Goal: Information Seeking & Learning: Learn about a topic

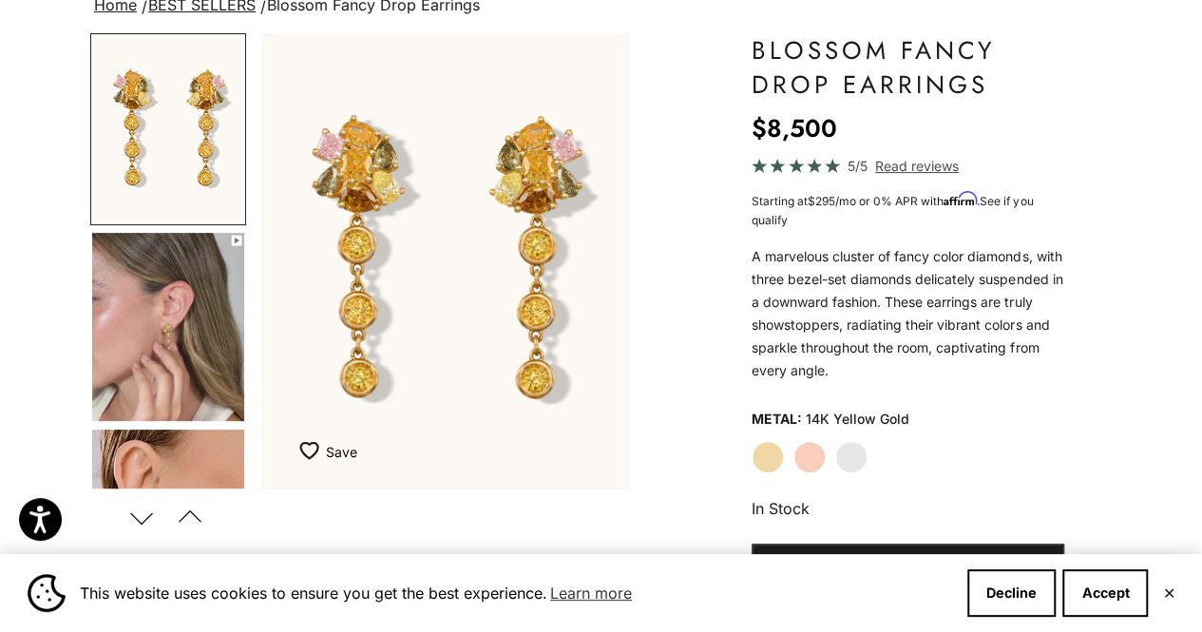
scroll to position [157, 0]
click at [172, 280] on img "Go to item 4" at bounding box center [168, 326] width 152 height 188
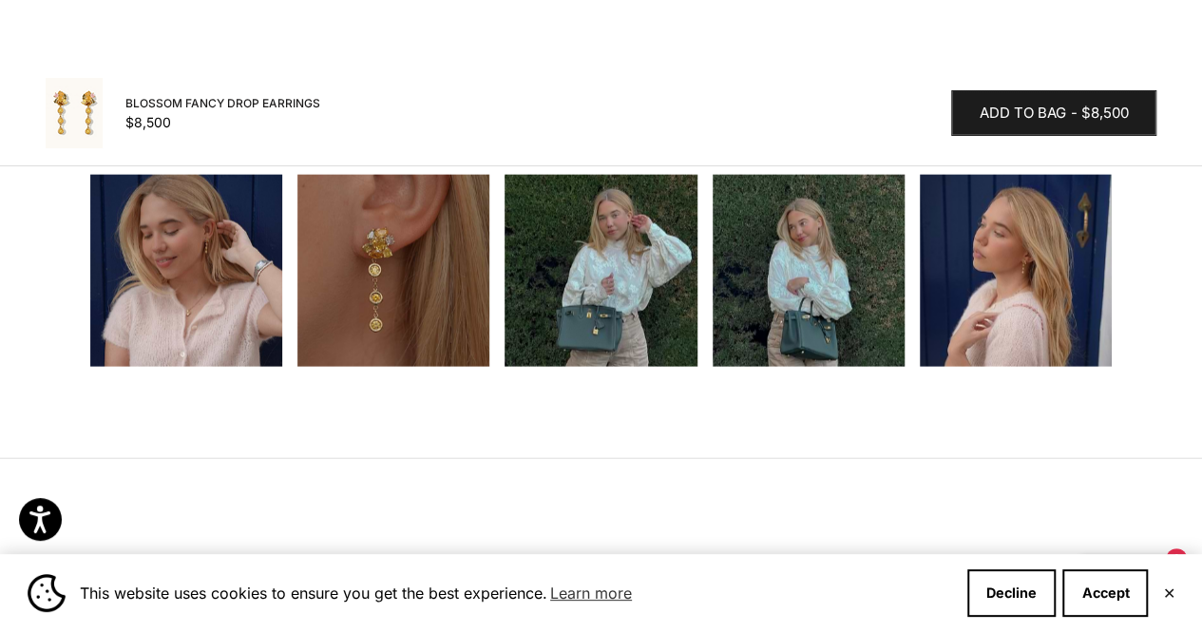
scroll to position [2038, 0]
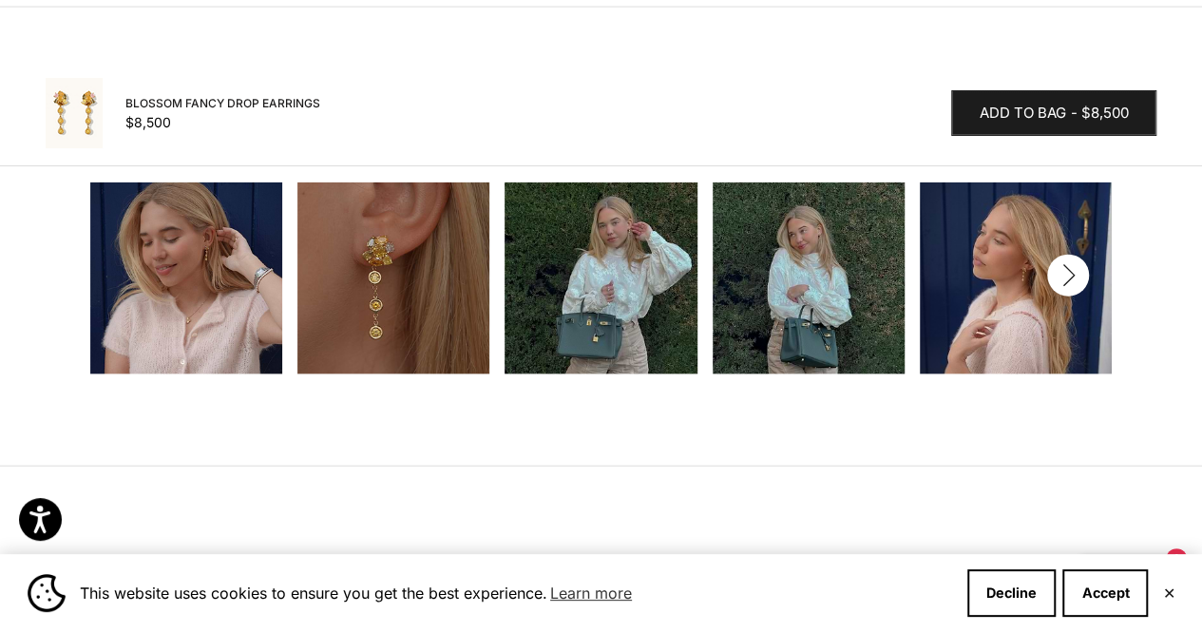
click at [262, 246] on img at bounding box center [186, 278] width 192 height 192
click at [1081, 248] on img at bounding box center [1016, 278] width 192 height 192
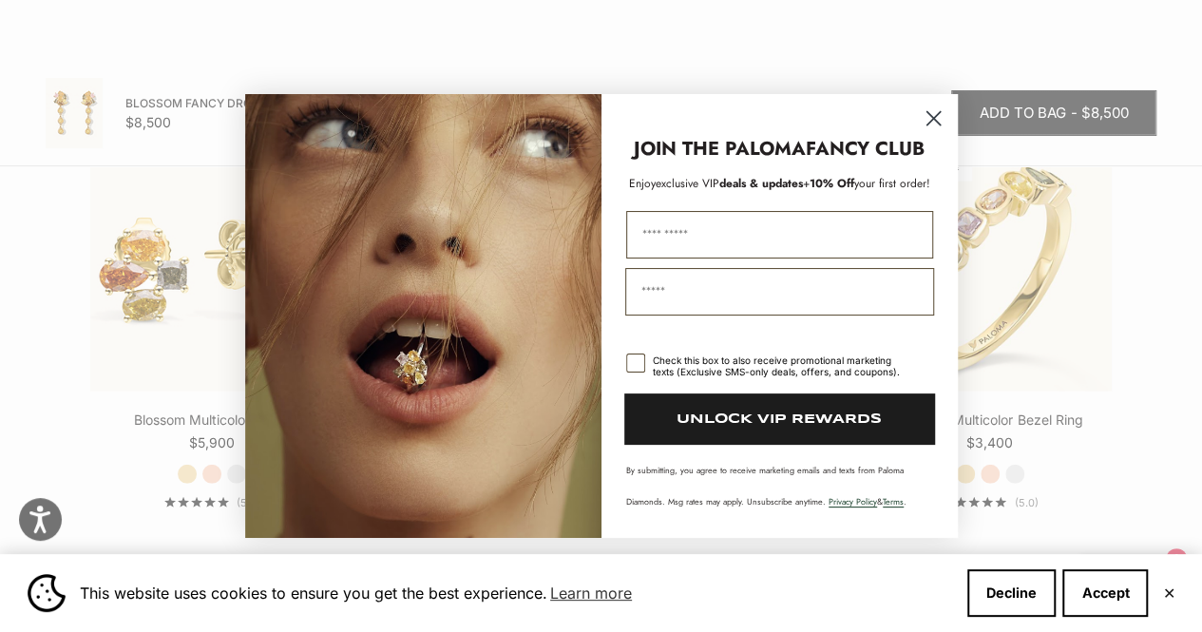
scroll to position [2606, 0]
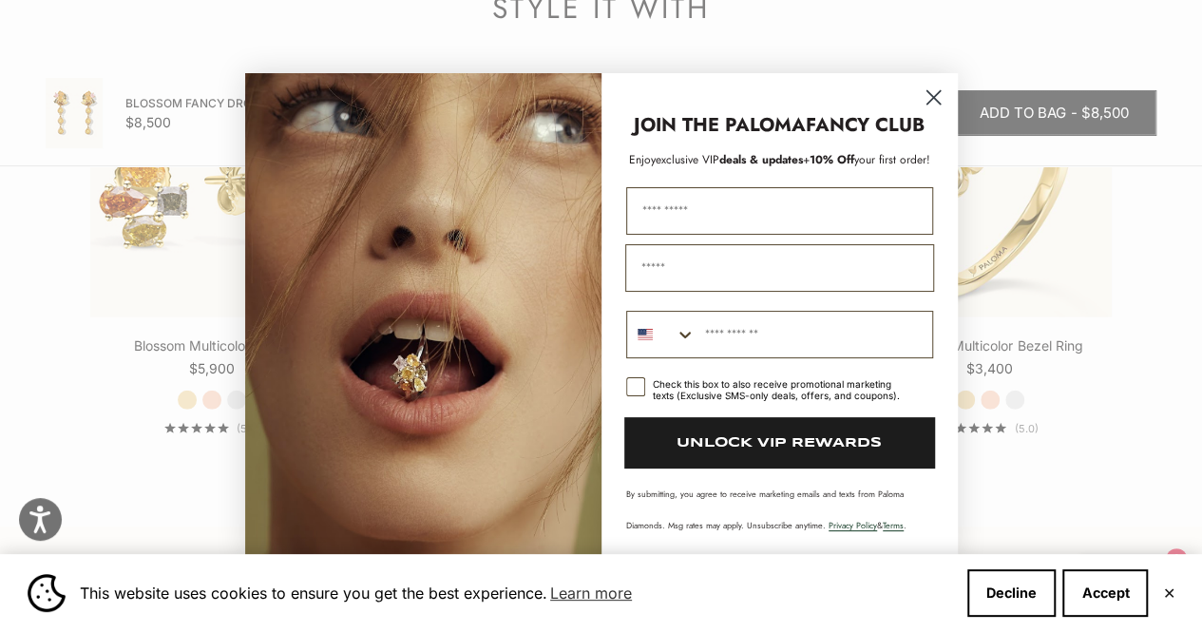
click at [198, 252] on div "Close dialog JOIN THE PALOMA FANCY CLUB Enjoy exclusive VIP deals & updates + 1…" at bounding box center [601, 316] width 1202 height 632
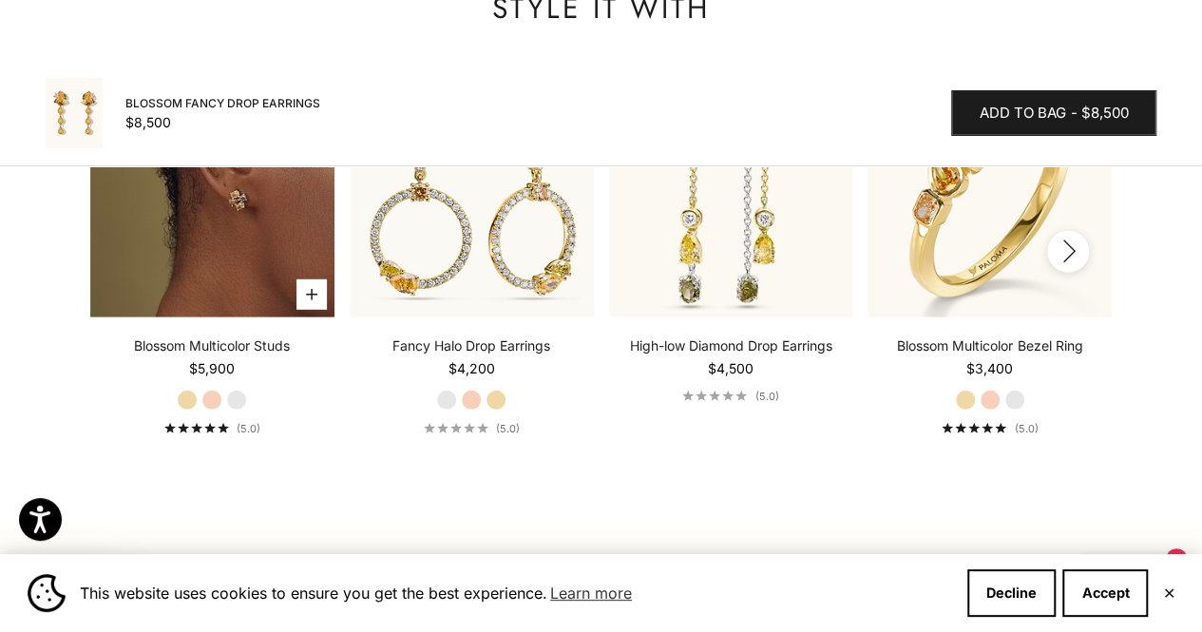
click at [198, 252] on img at bounding box center [212, 195] width 244 height 244
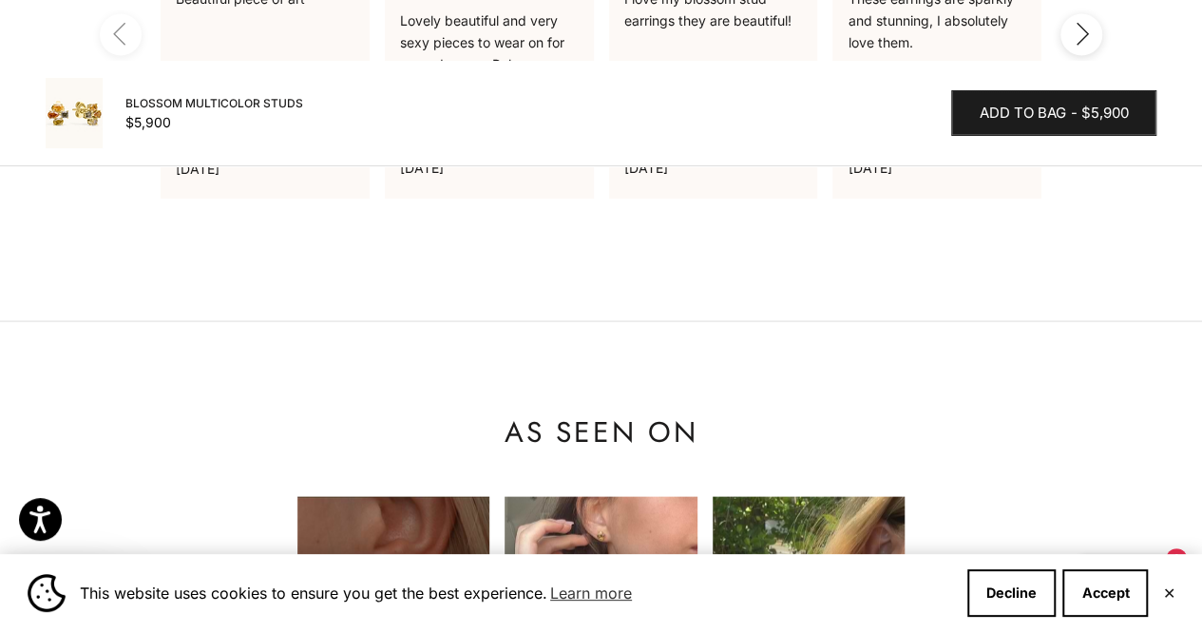
scroll to position [1891, 0]
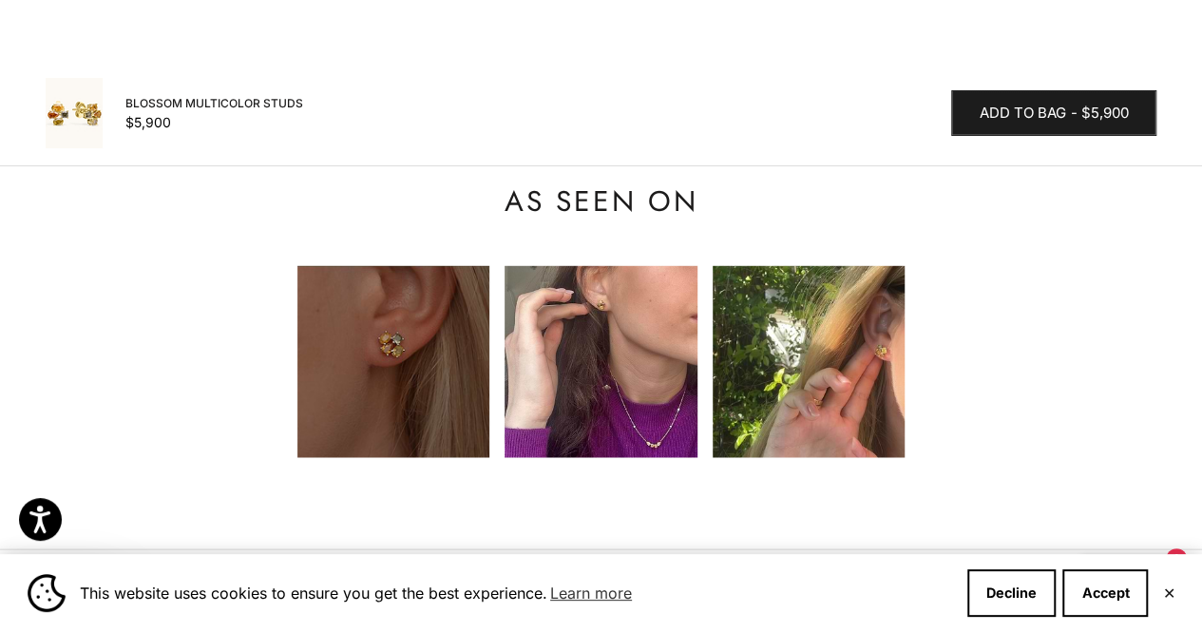
click at [363, 341] on img at bounding box center [393, 362] width 192 height 192
click at [409, 328] on img at bounding box center [393, 362] width 192 height 192
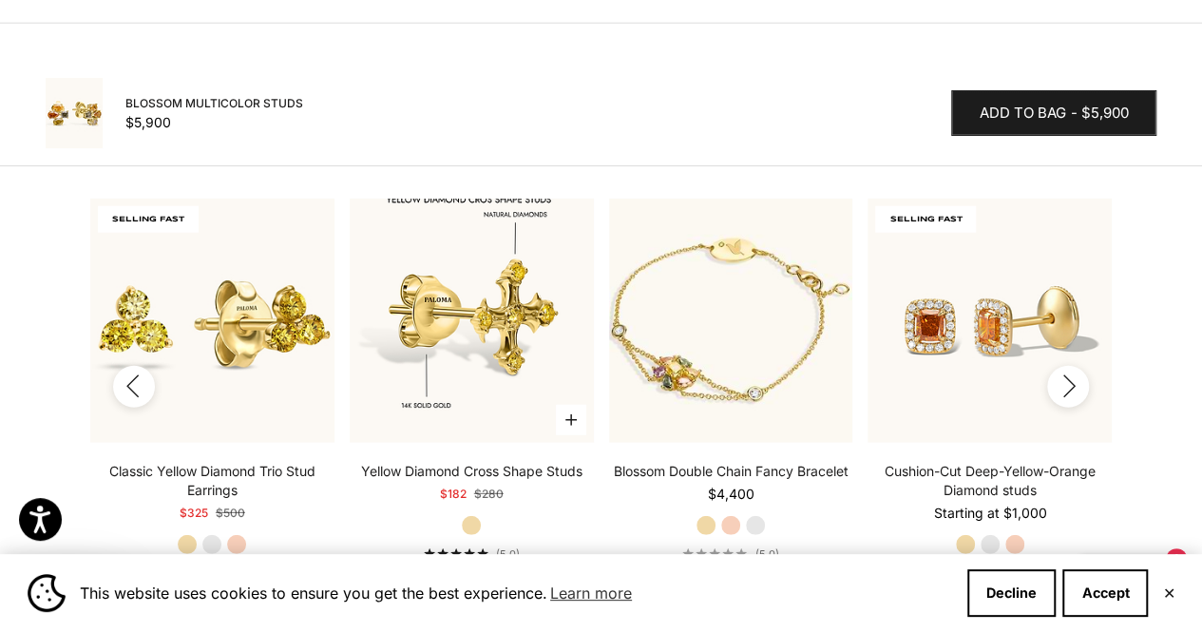
scroll to position [2419, 0]
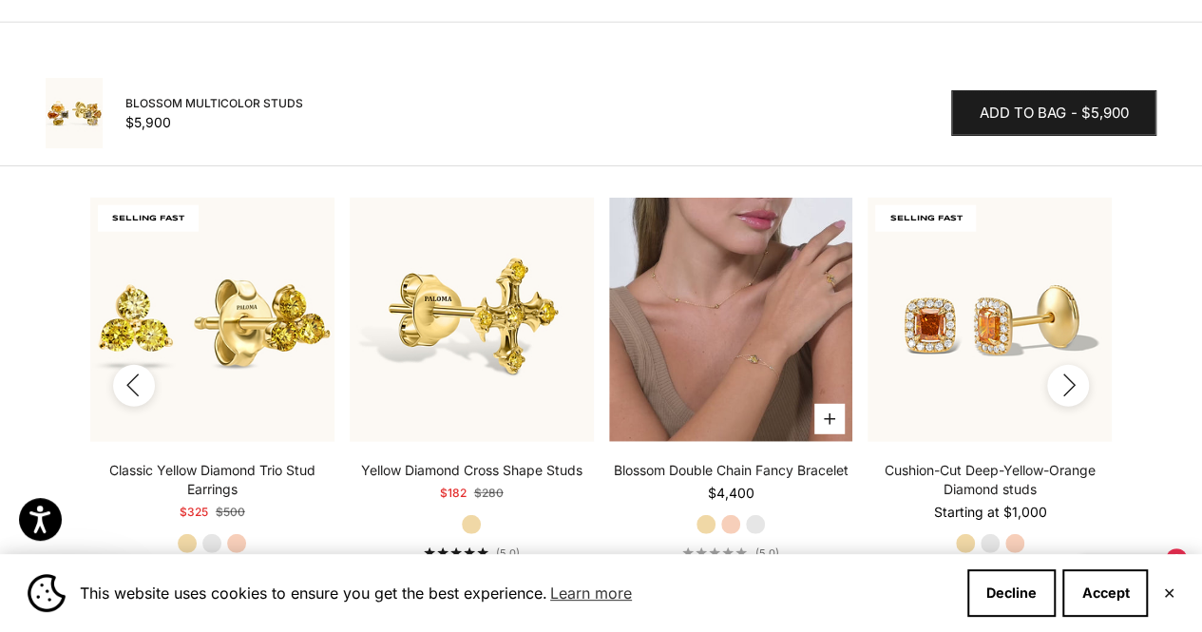
click at [711, 340] on video "#YellowGold\a#RoseGold\a#WhiteGold" at bounding box center [731, 320] width 244 height 244
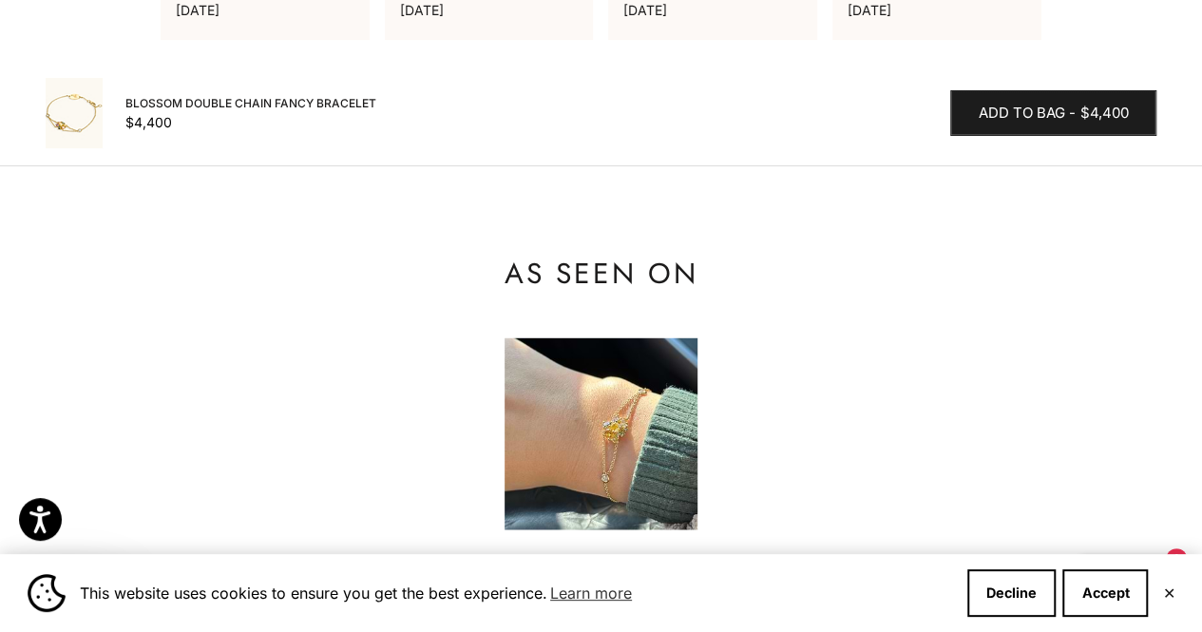
scroll to position [1869, 0]
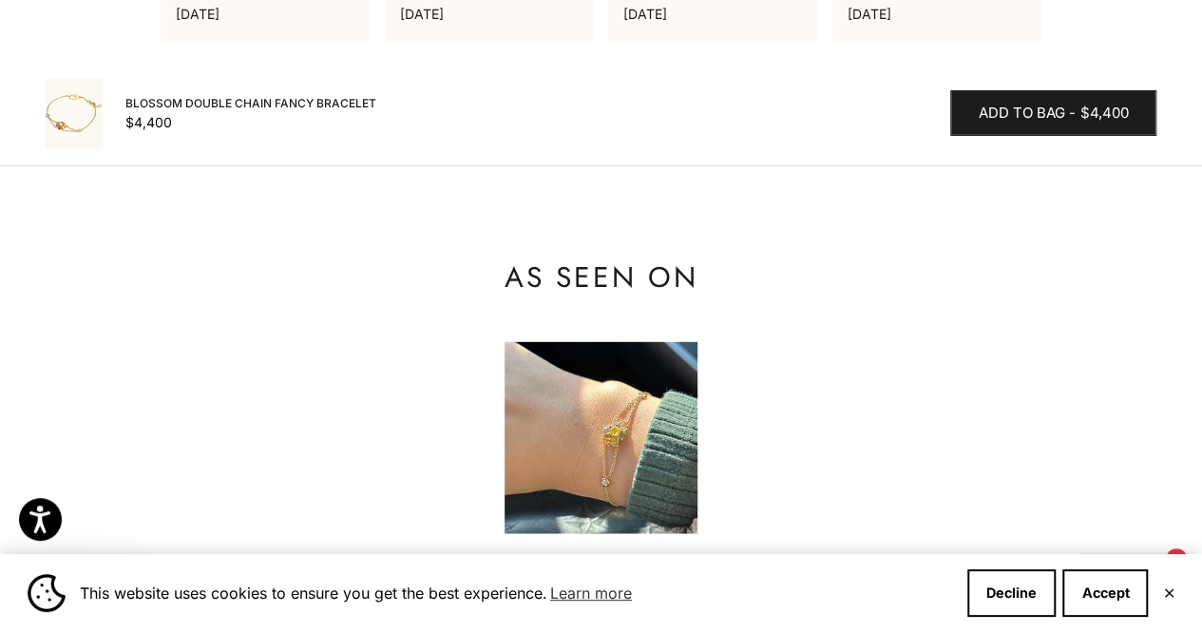
click at [589, 426] on img at bounding box center [601, 438] width 192 height 192
click at [569, 373] on img at bounding box center [601, 438] width 192 height 192
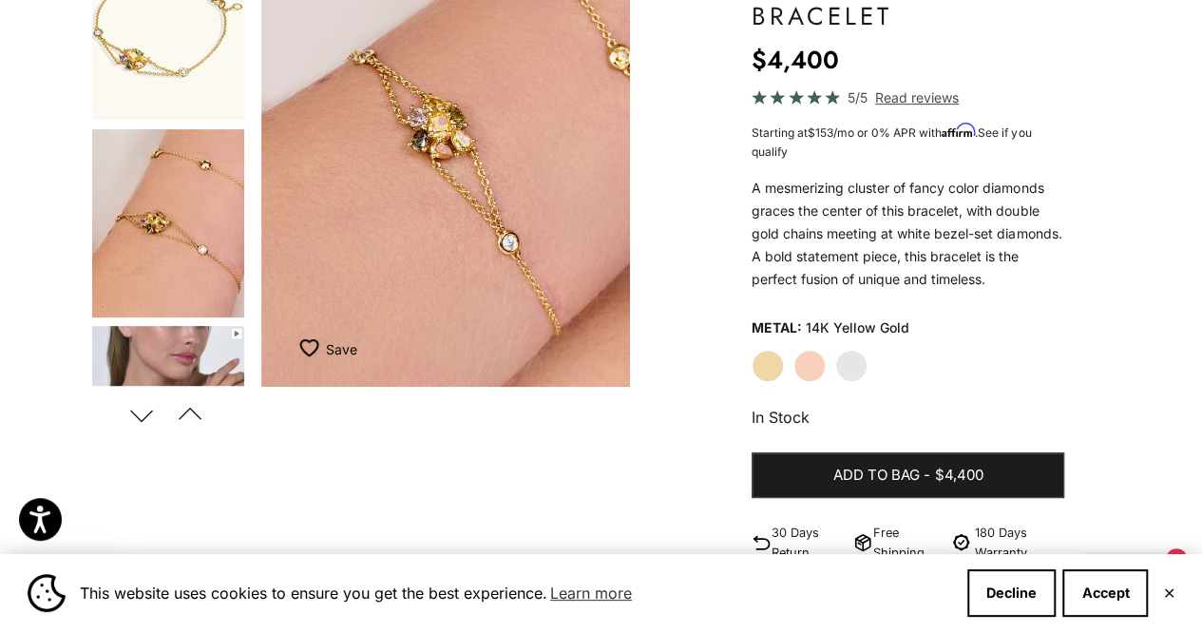
scroll to position [260, 0]
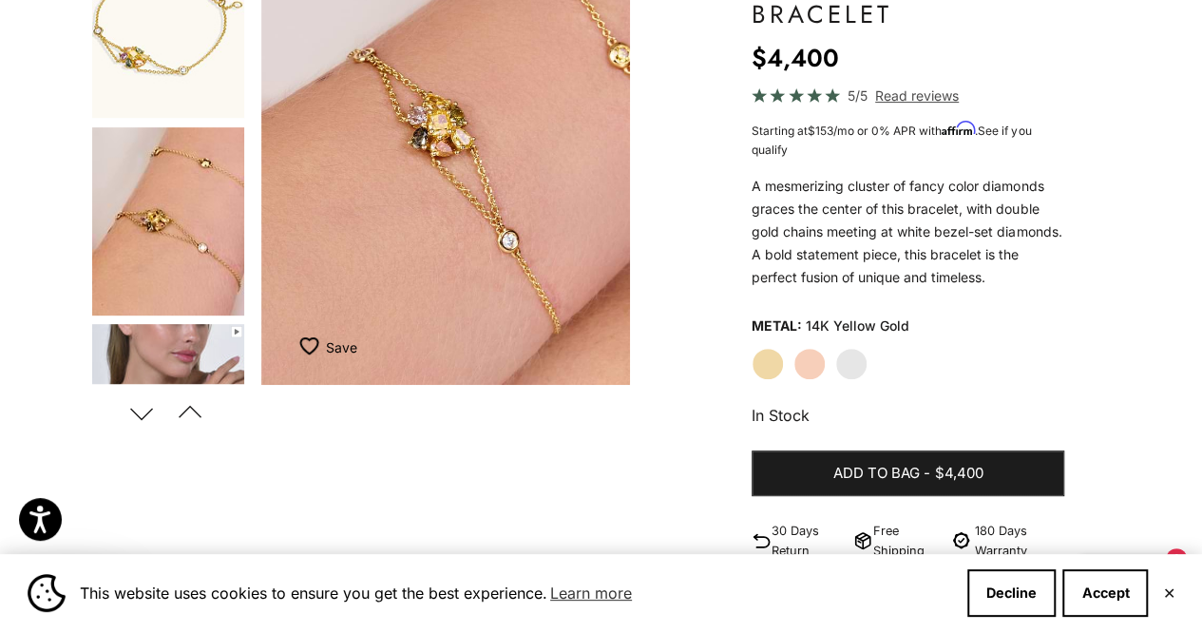
click at [143, 409] on button "Next" at bounding box center [142, 413] width 43 height 44
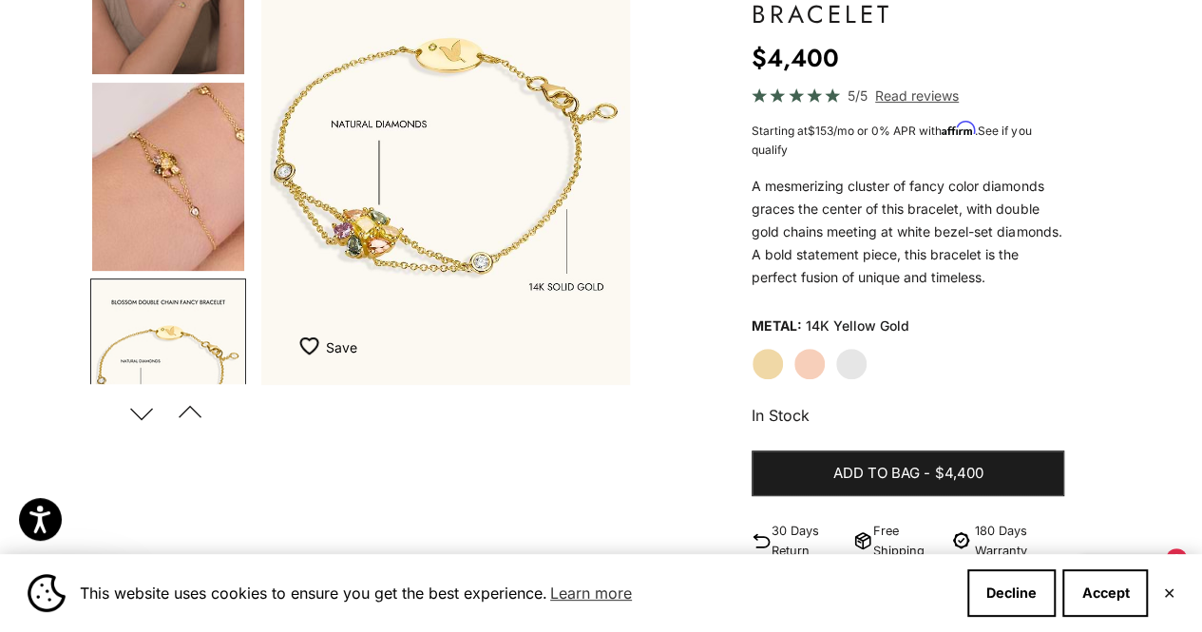
scroll to position [437, 0]
click at [196, 208] on img "Go to item 6" at bounding box center [168, 178] width 152 height 188
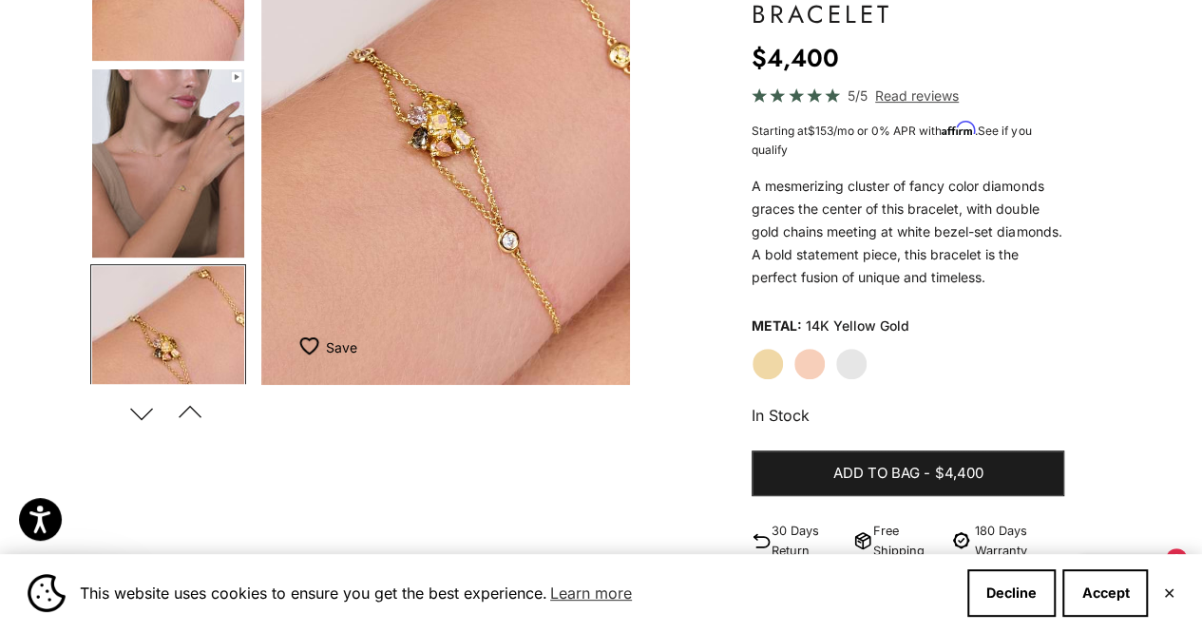
scroll to position [254, 0]
click at [192, 115] on img "Go to item 5" at bounding box center [168, 164] width 152 height 188
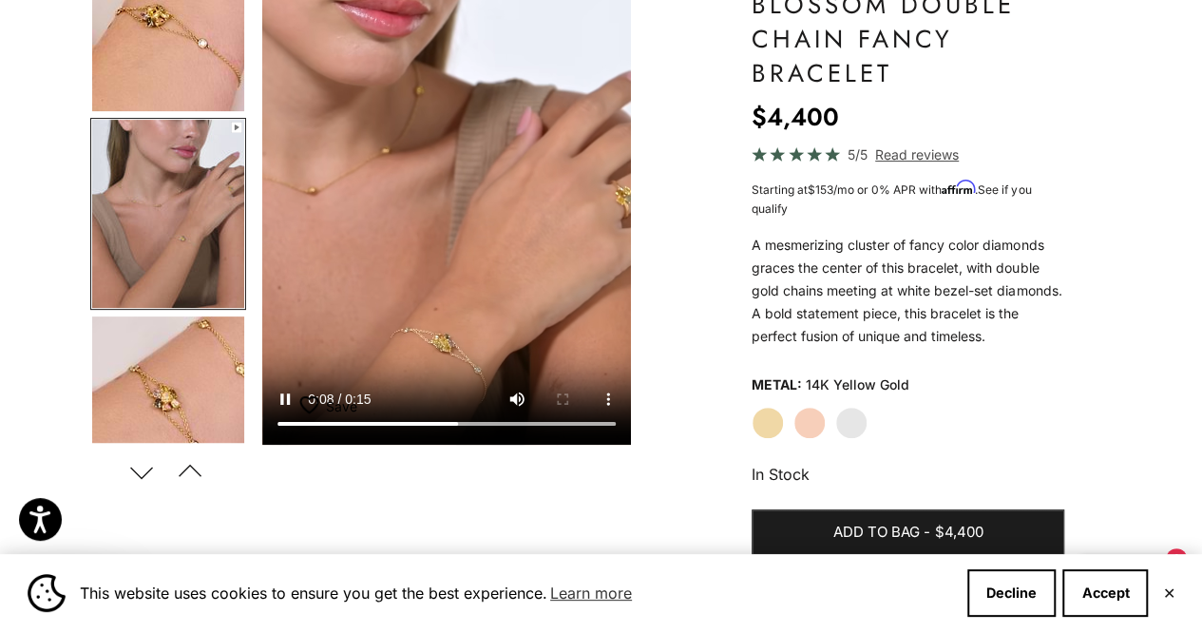
scroll to position [208, 0]
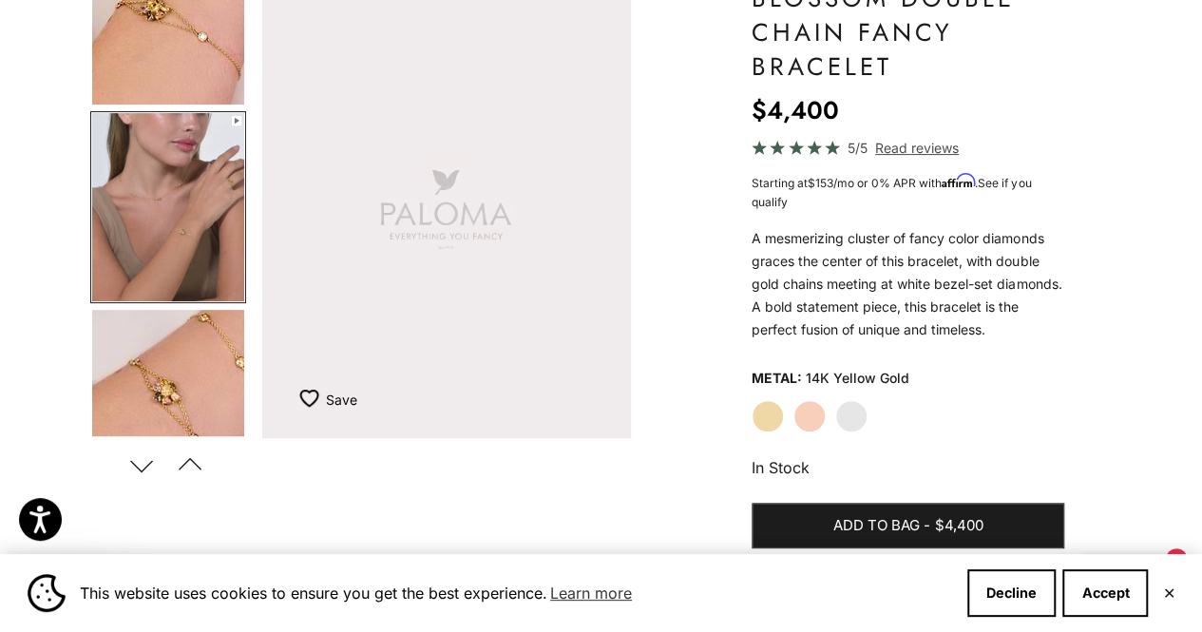
click at [171, 361] on img "Go to item 6" at bounding box center [168, 404] width 152 height 188
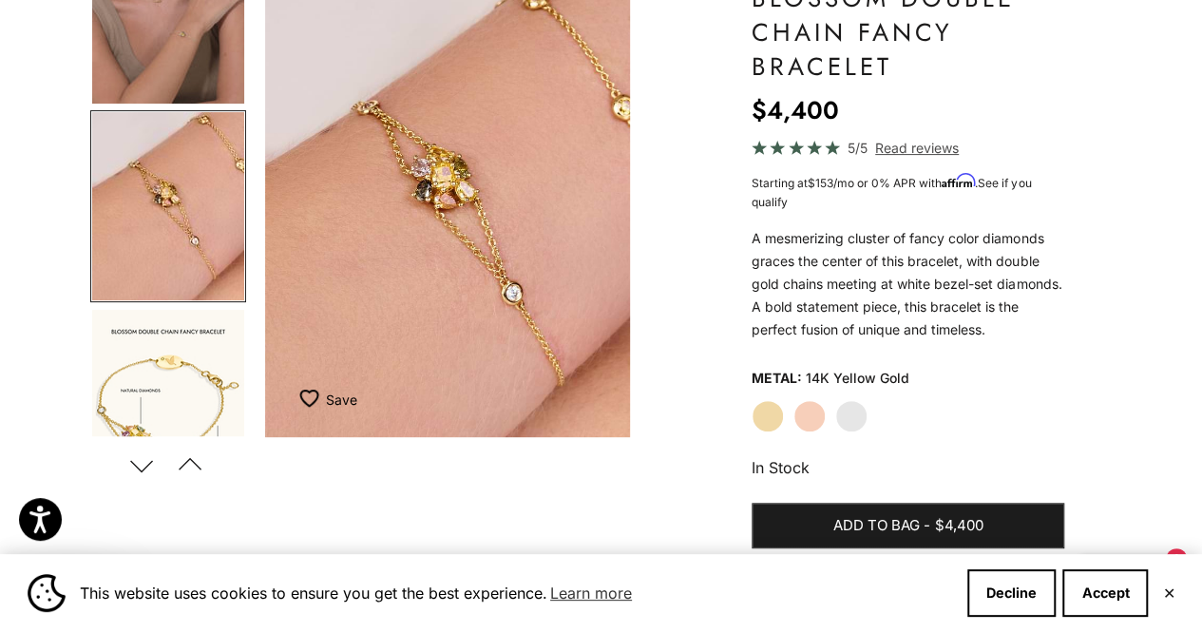
scroll to position [0, 1176]
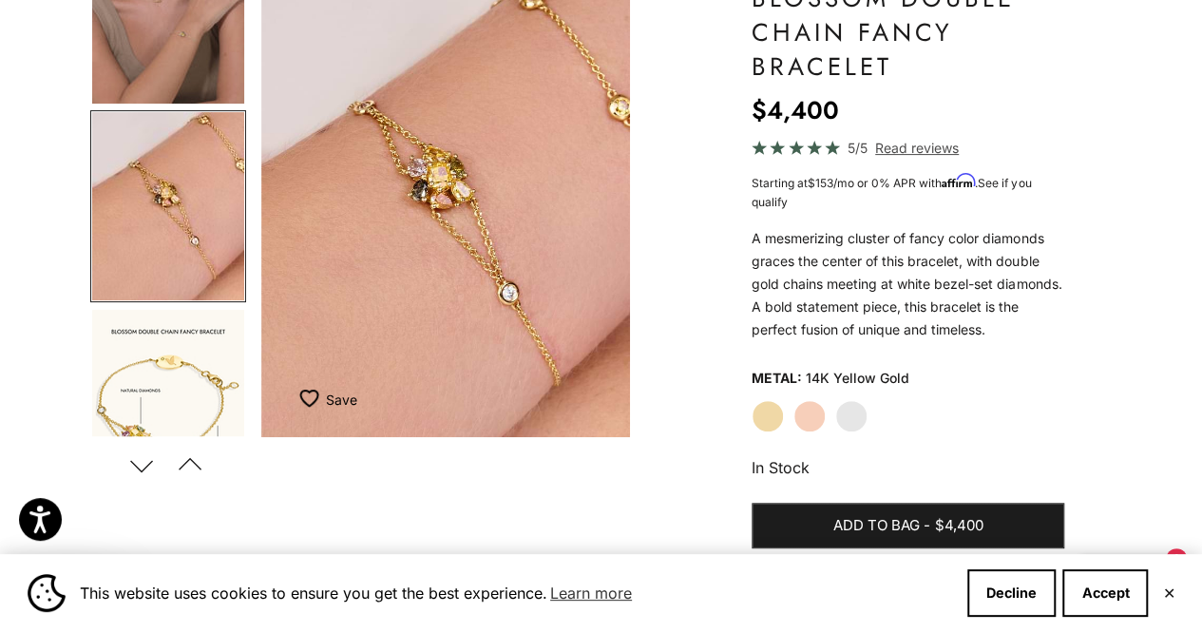
click at [885, 153] on span "Read reviews" at bounding box center [917, 148] width 84 height 22
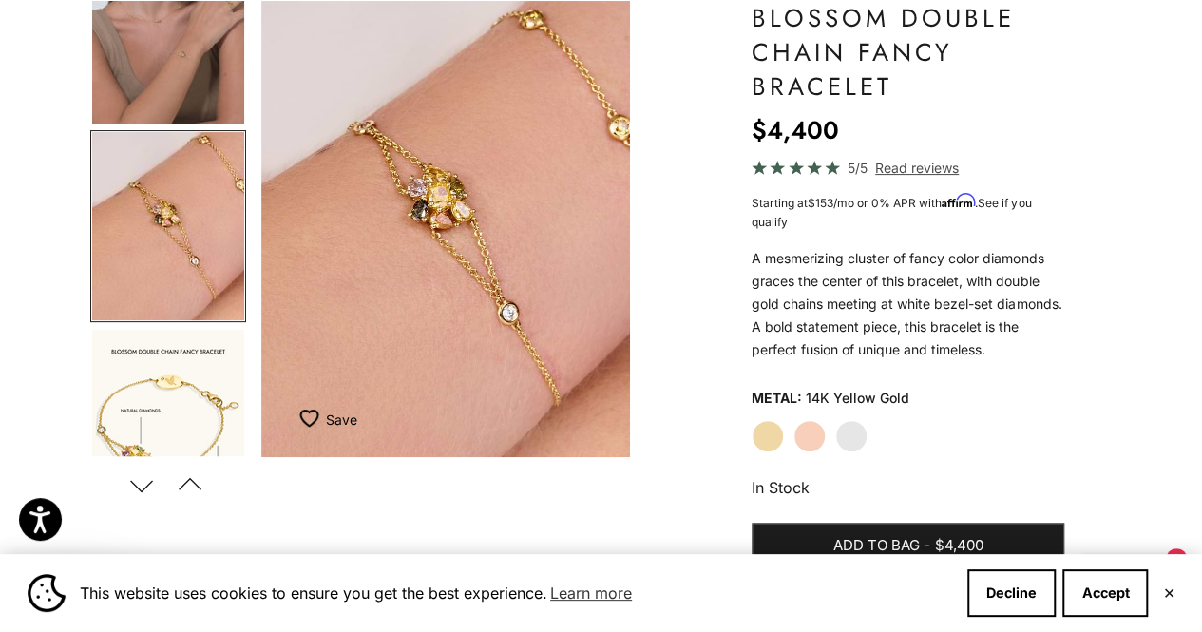
scroll to position [0, 0]
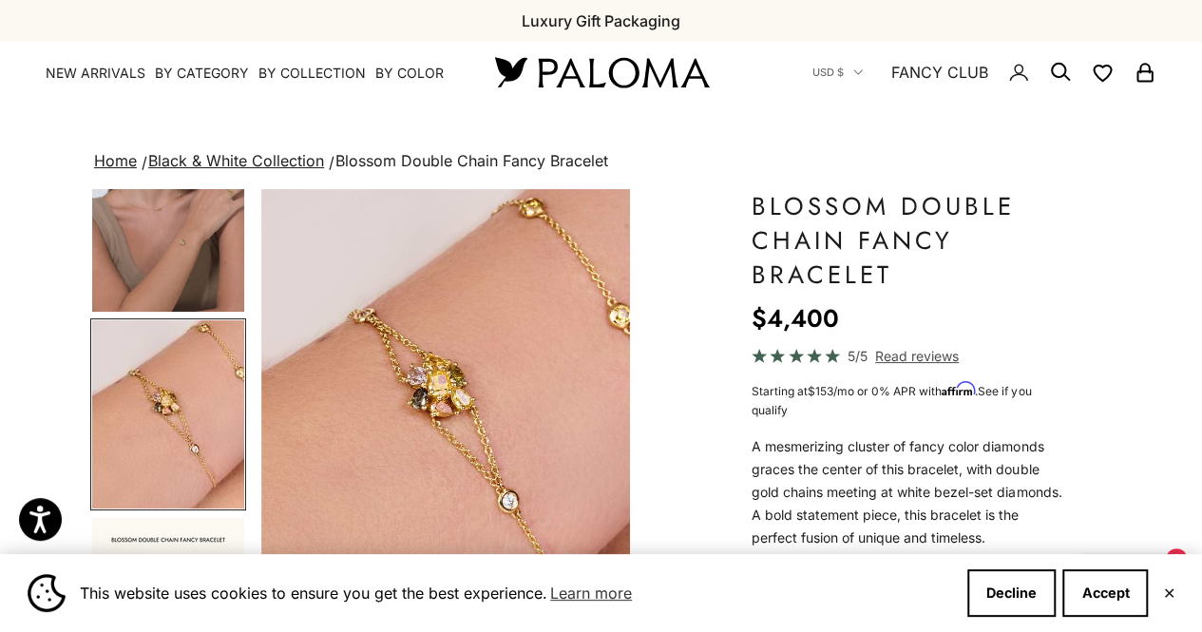
click at [725, 168] on nav "Home Black & White Collection Blossom Double Chain Fancy Bracelet" at bounding box center [601, 161] width 1022 height 27
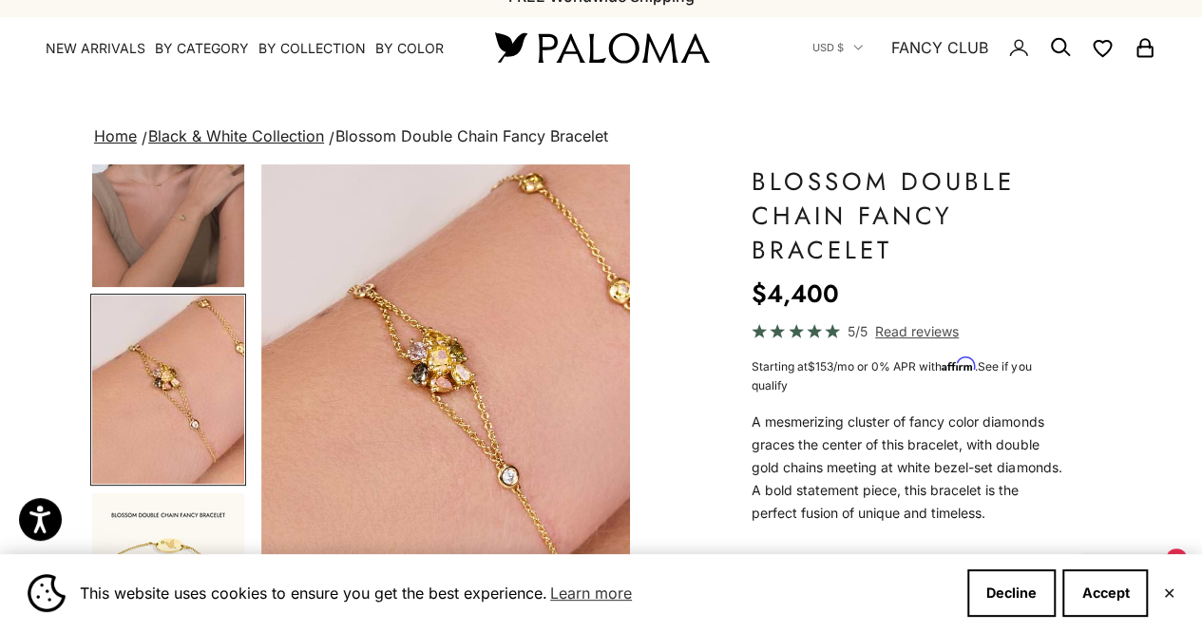
scroll to position [26, 0]
click at [139, 413] on img "Go to item 6" at bounding box center [168, 389] width 152 height 188
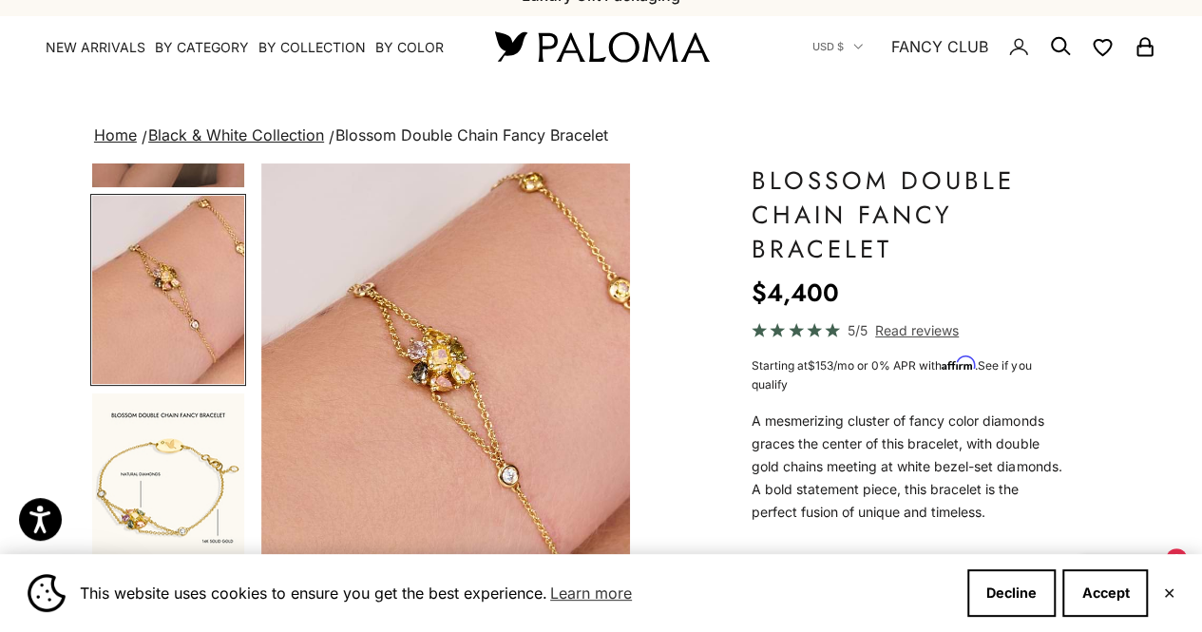
click at [220, 450] on img "Go to item 7" at bounding box center [168, 487] width 152 height 188
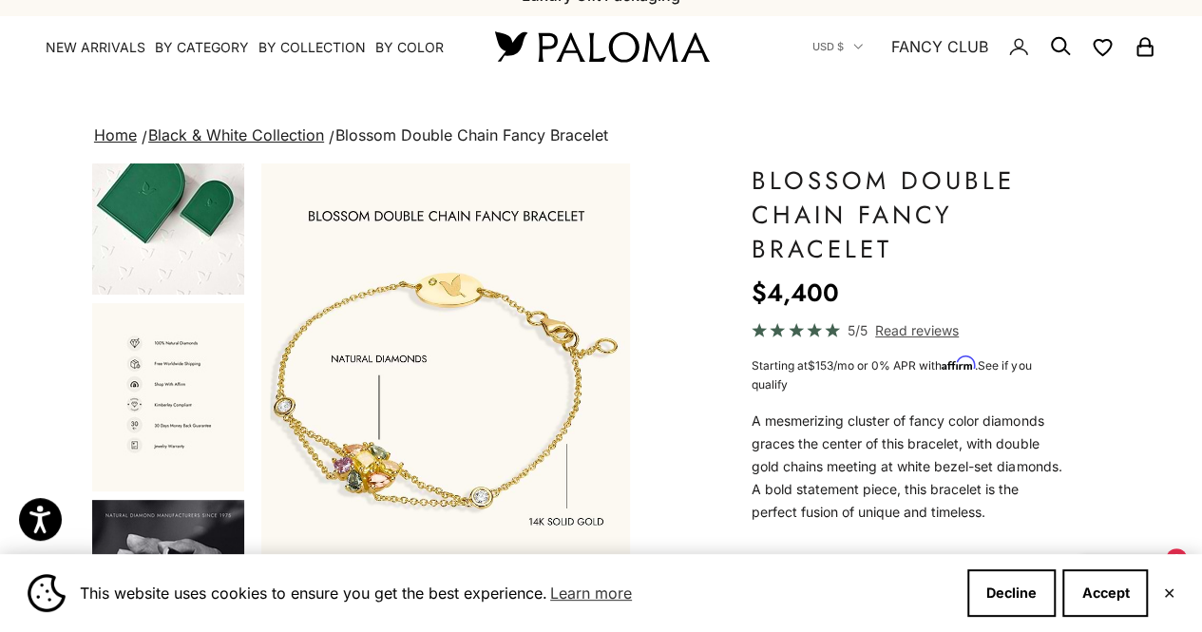
scroll to position [1324, 0]
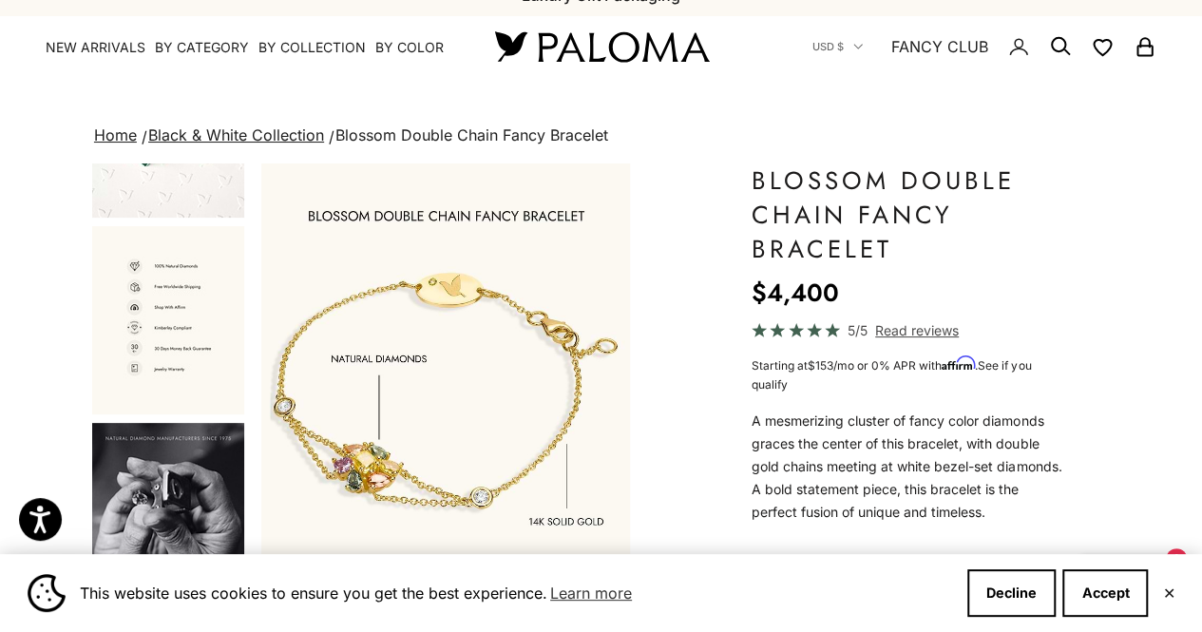
click at [156, 496] on img "Go to item 13" at bounding box center [168, 517] width 152 height 188
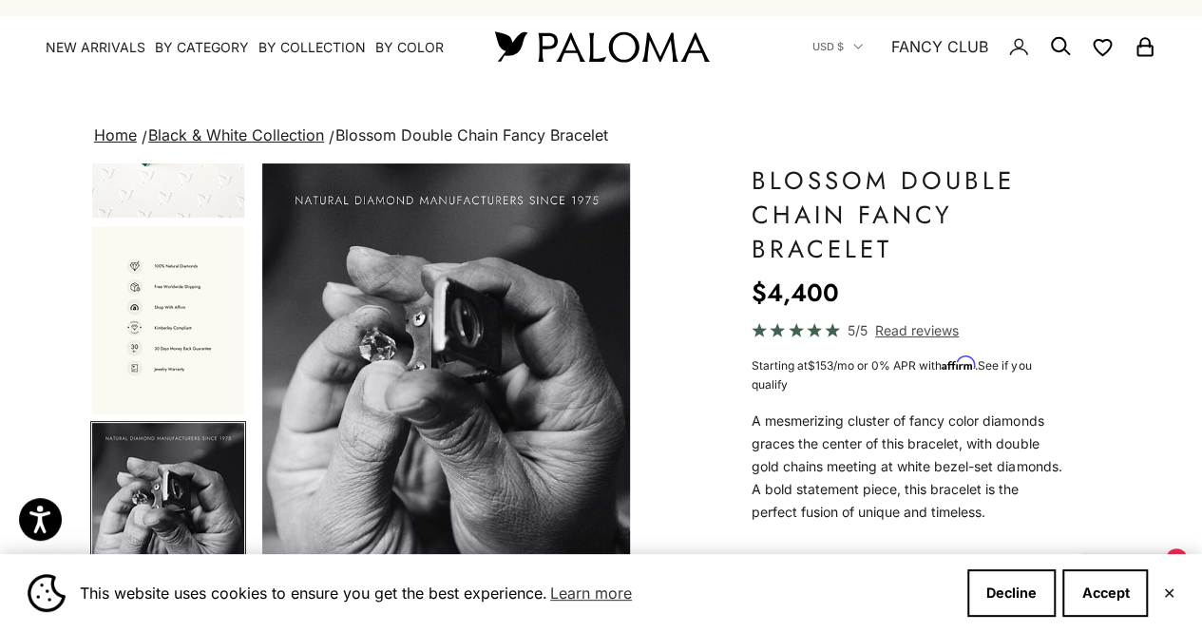
scroll to position [305, 0]
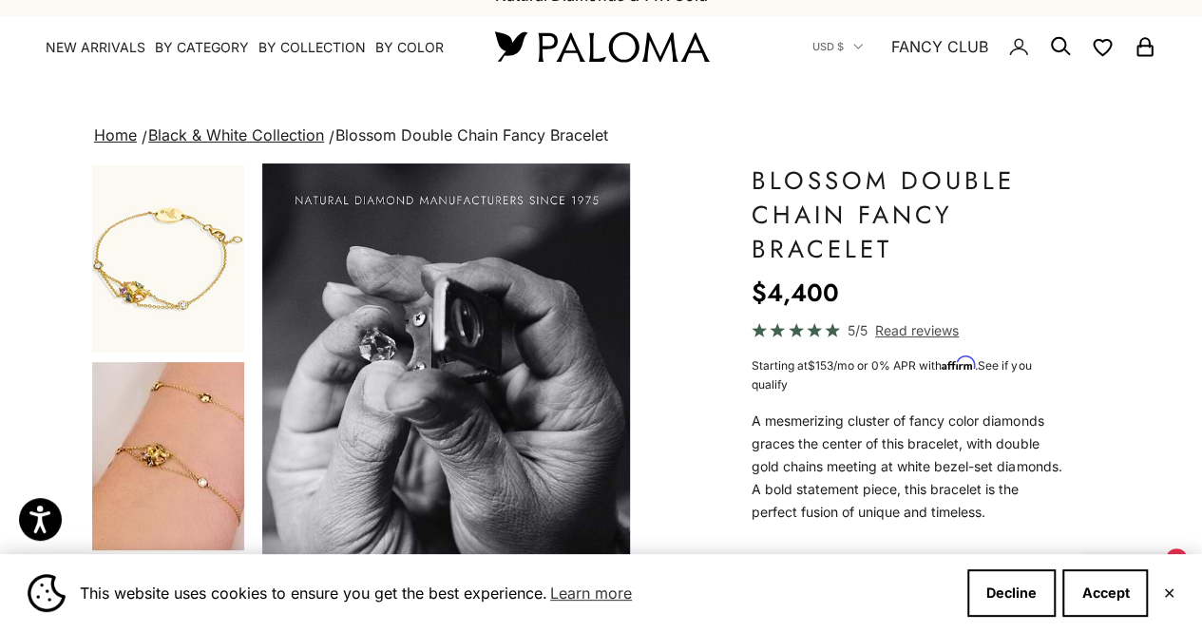
click at [172, 472] on img "Go to item 4" at bounding box center [168, 456] width 152 height 188
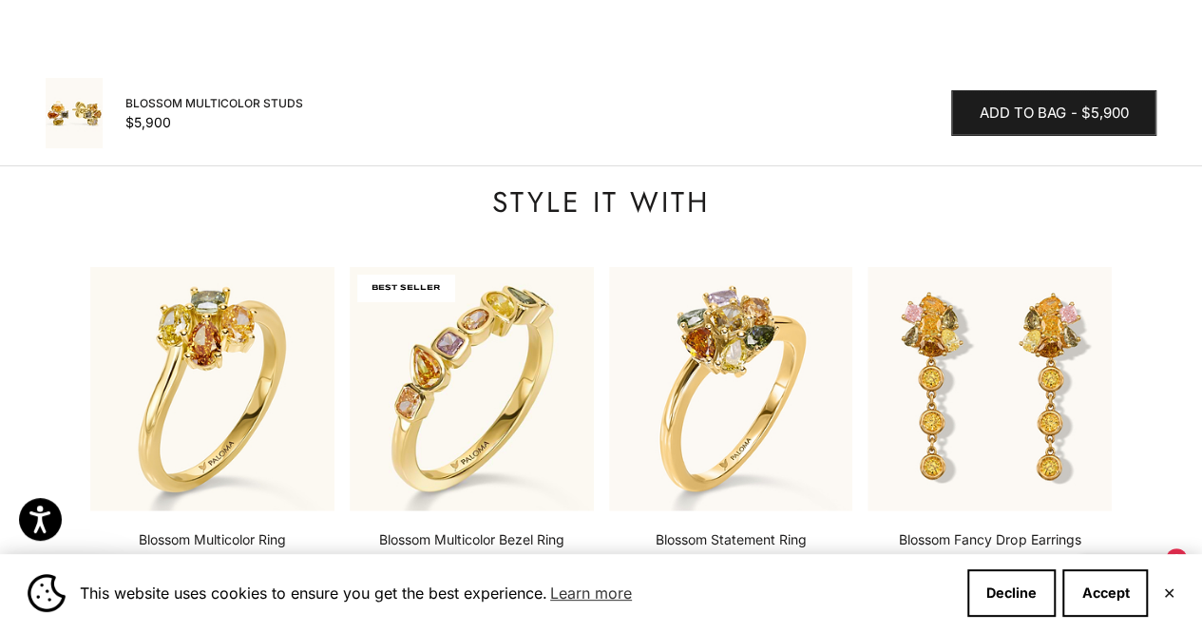
scroll to position [2349, 0]
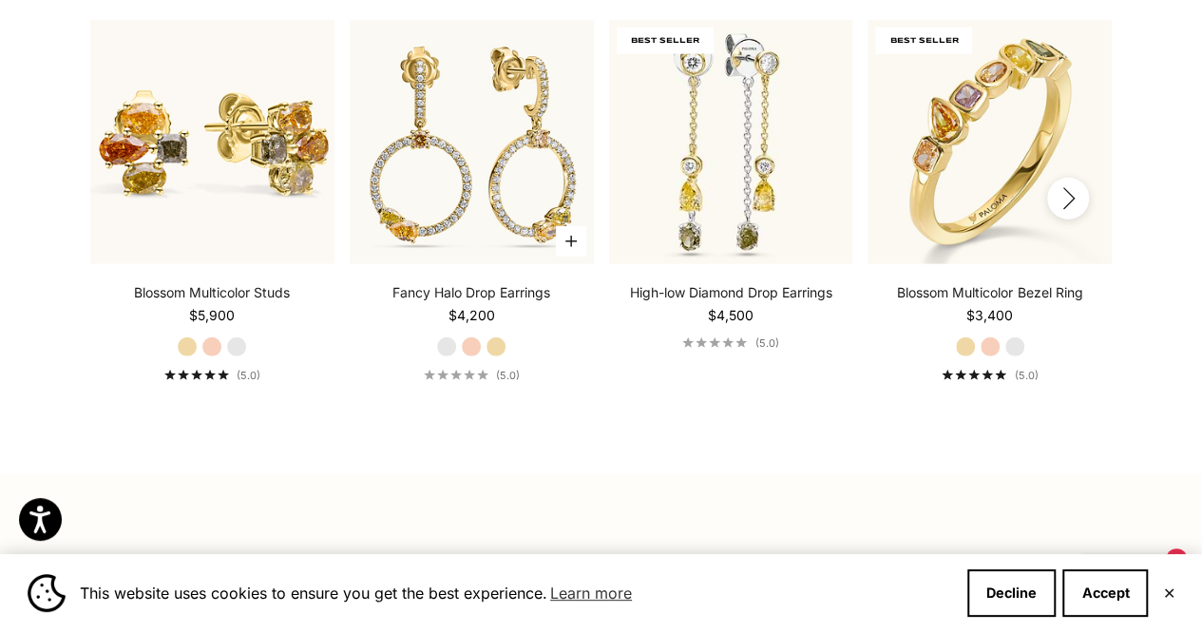
scroll to position [2285, 0]
